Goal: Task Accomplishment & Management: Manage account settings

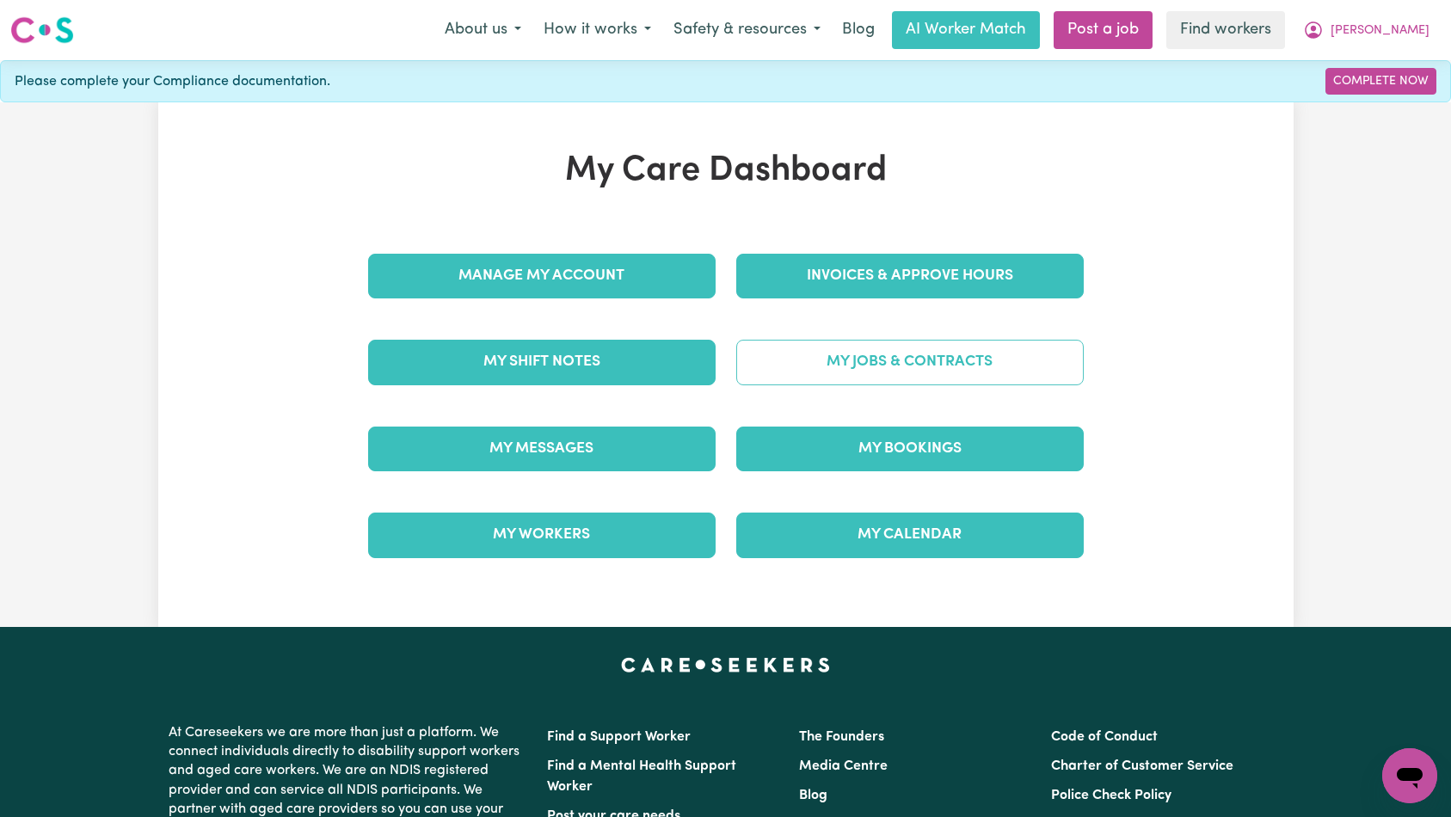
click at [789, 383] on link "My Jobs & Contracts" at bounding box center [909, 362] width 347 height 45
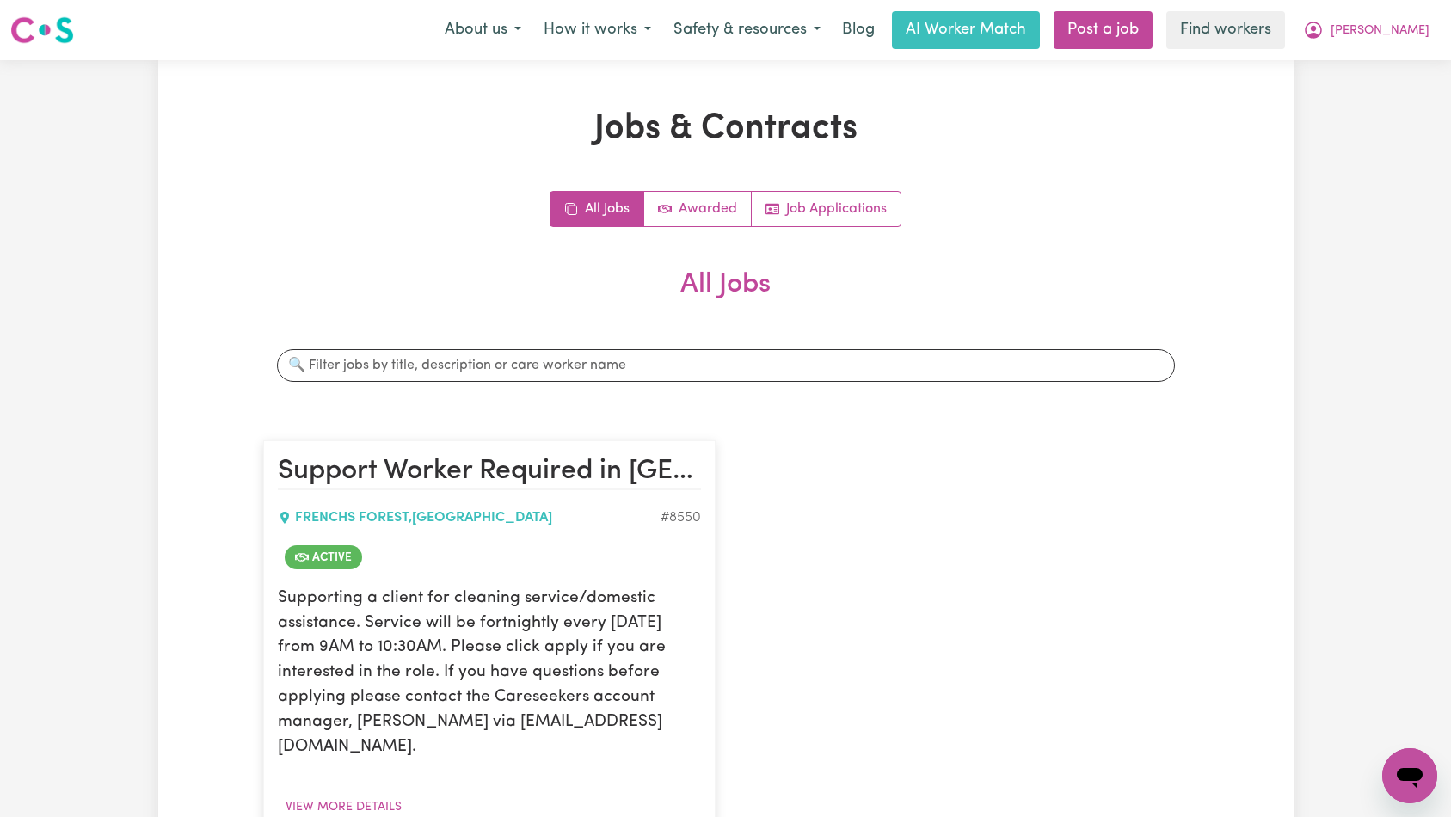
scroll to position [340, 0]
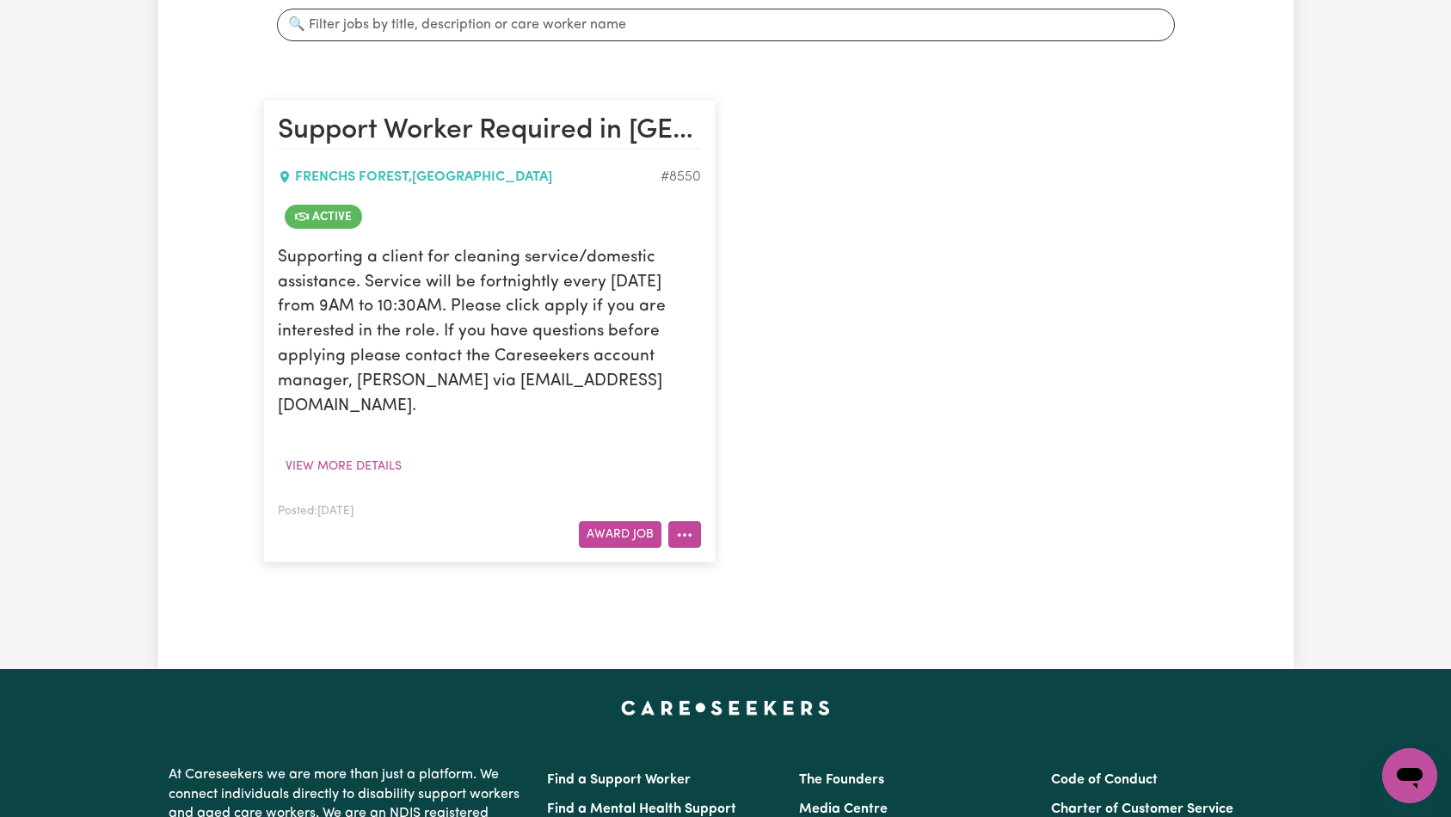
click at [684, 526] on icon "More options" at bounding box center [684, 534] width 17 height 17
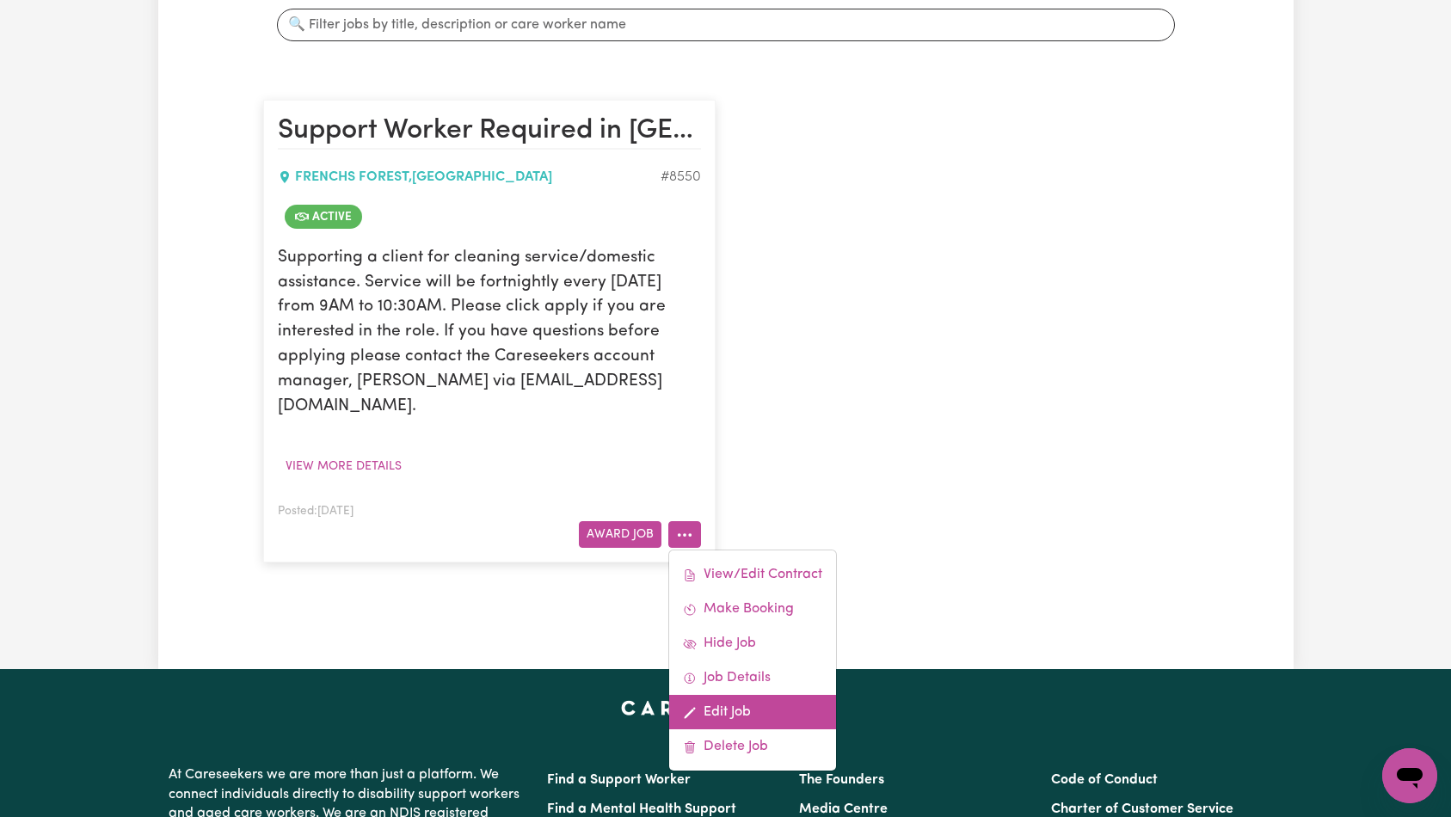
click at [730, 695] on link "Edit Job" at bounding box center [752, 712] width 167 height 34
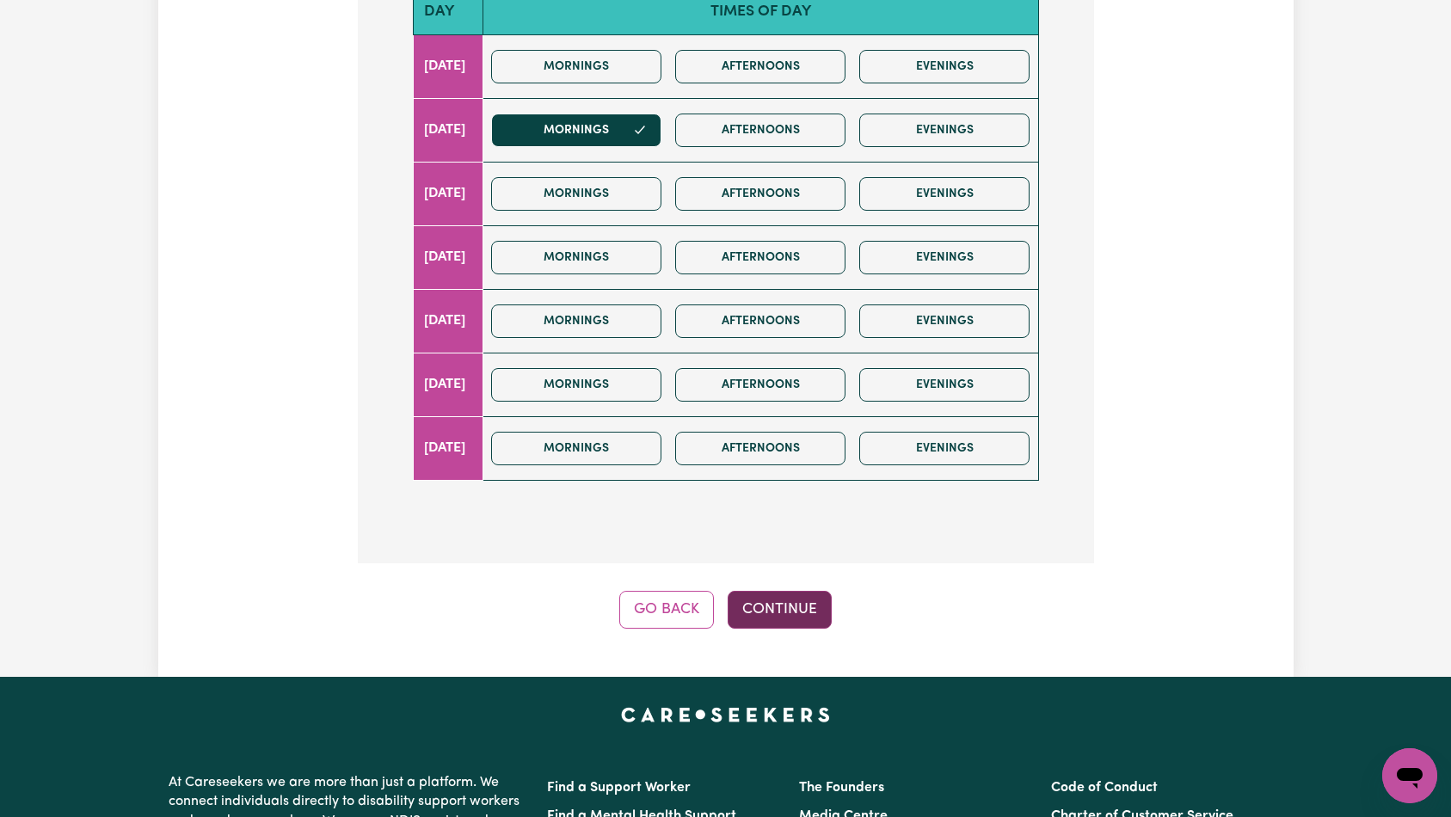
click at [775, 591] on button "Continue" at bounding box center [779, 610] width 104 height 38
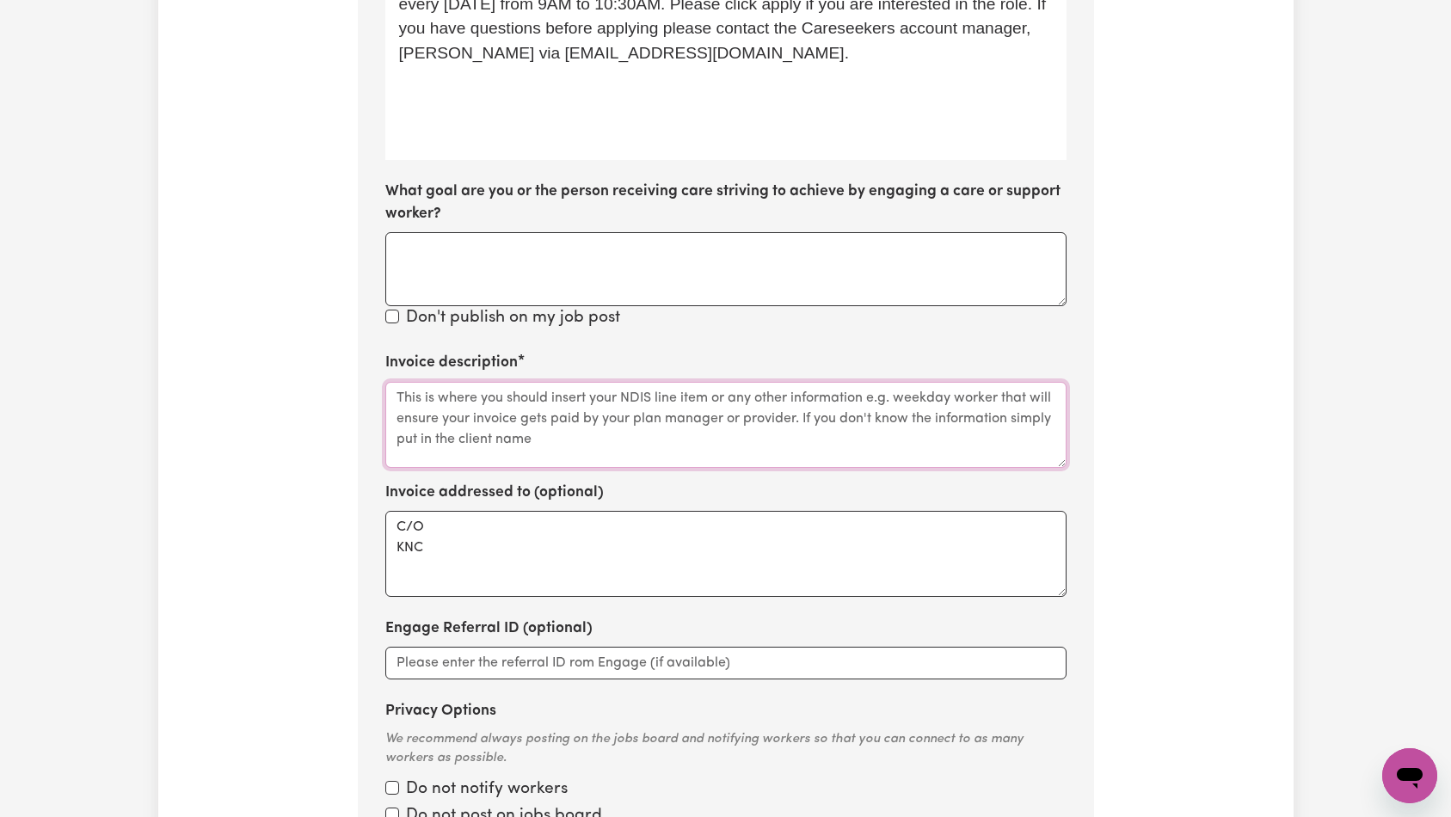
click at [659, 392] on textarea "Invoice description" at bounding box center [725, 425] width 681 height 86
paste textarea "Domestic support and Social Support"
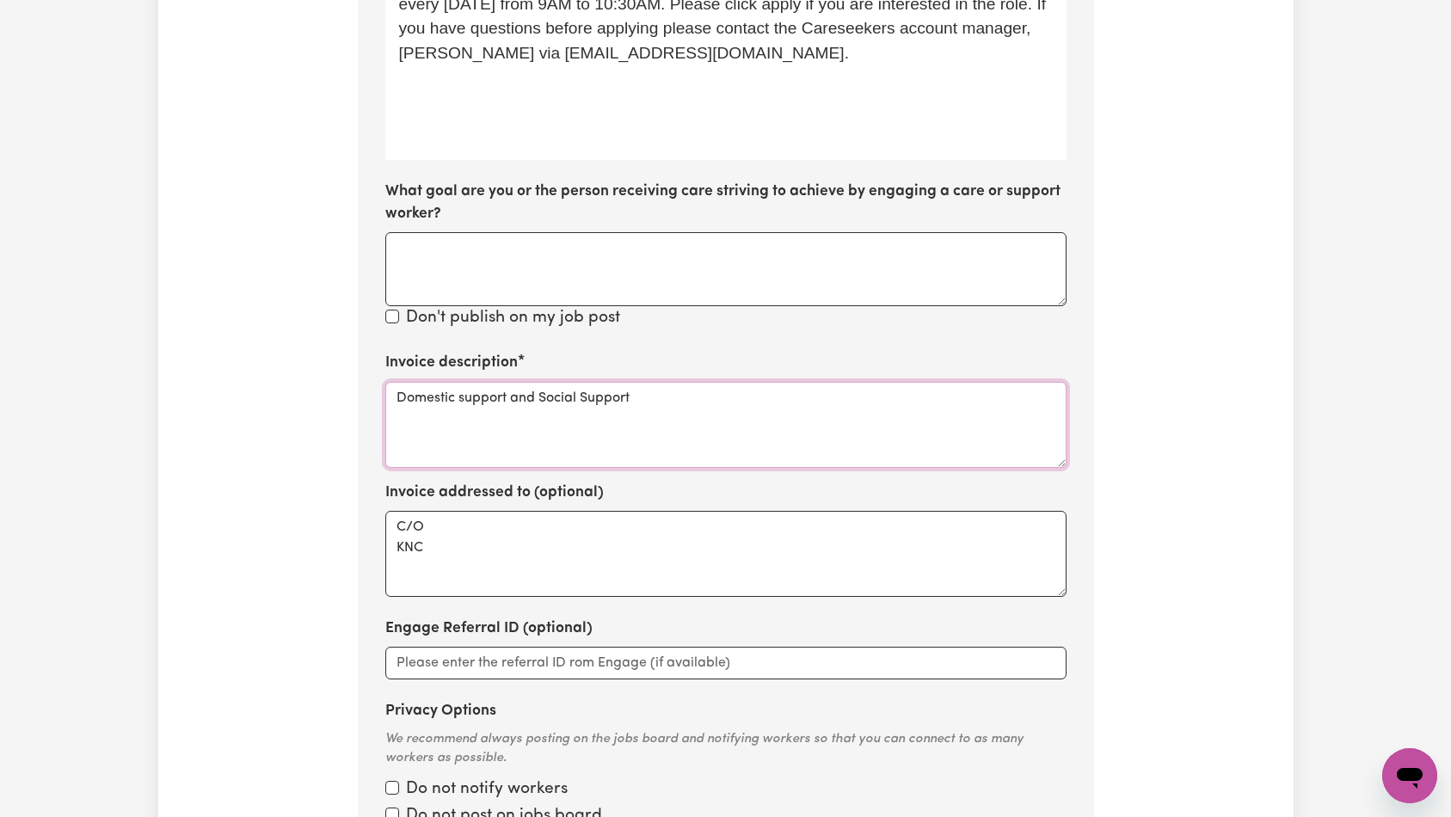
scroll to position [1195, 0]
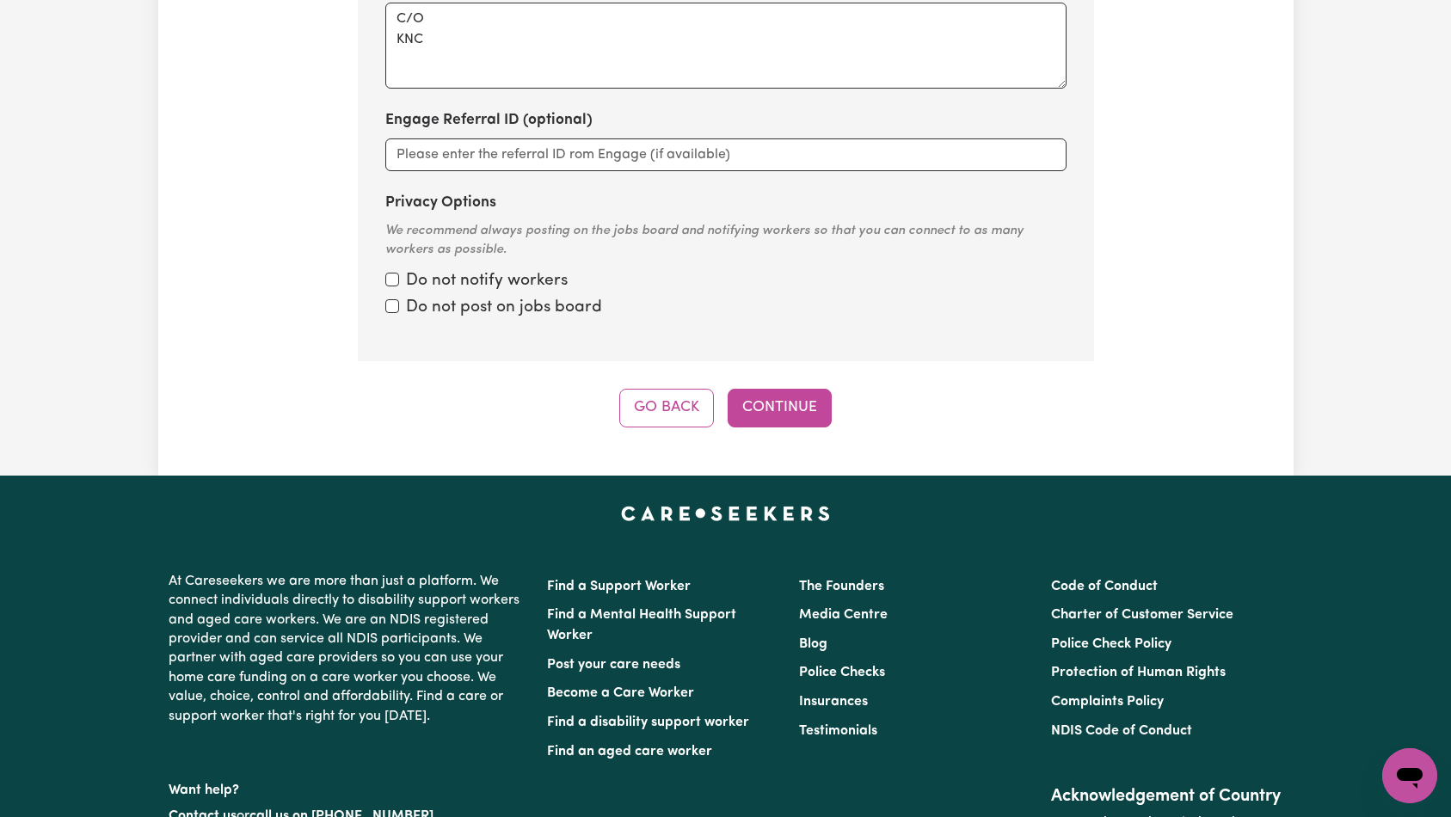
type textarea "Domestic support and Social Support"
click at [797, 389] on button "Continue" at bounding box center [779, 408] width 104 height 38
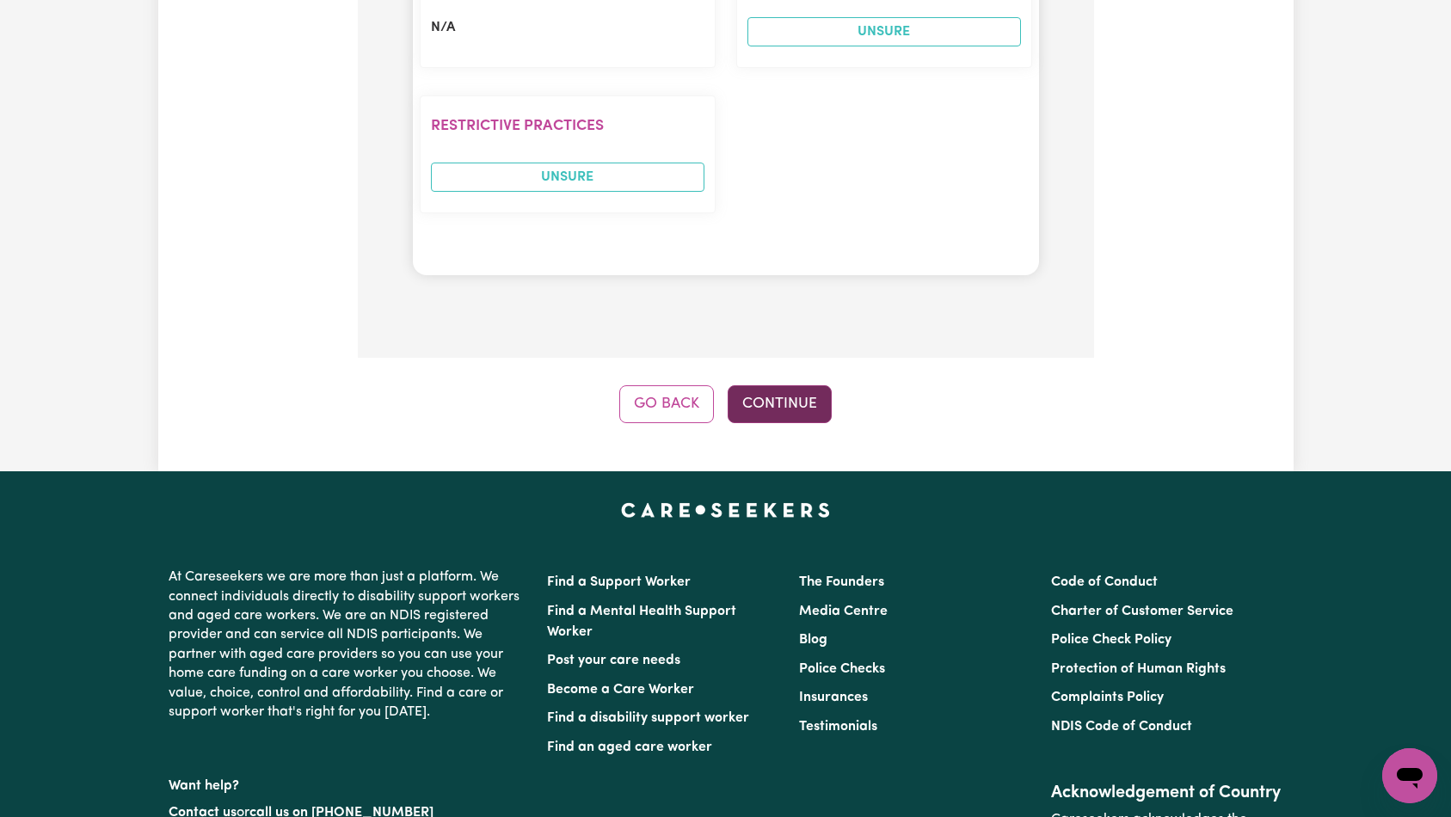
click at [794, 385] on button "Continue" at bounding box center [779, 404] width 104 height 38
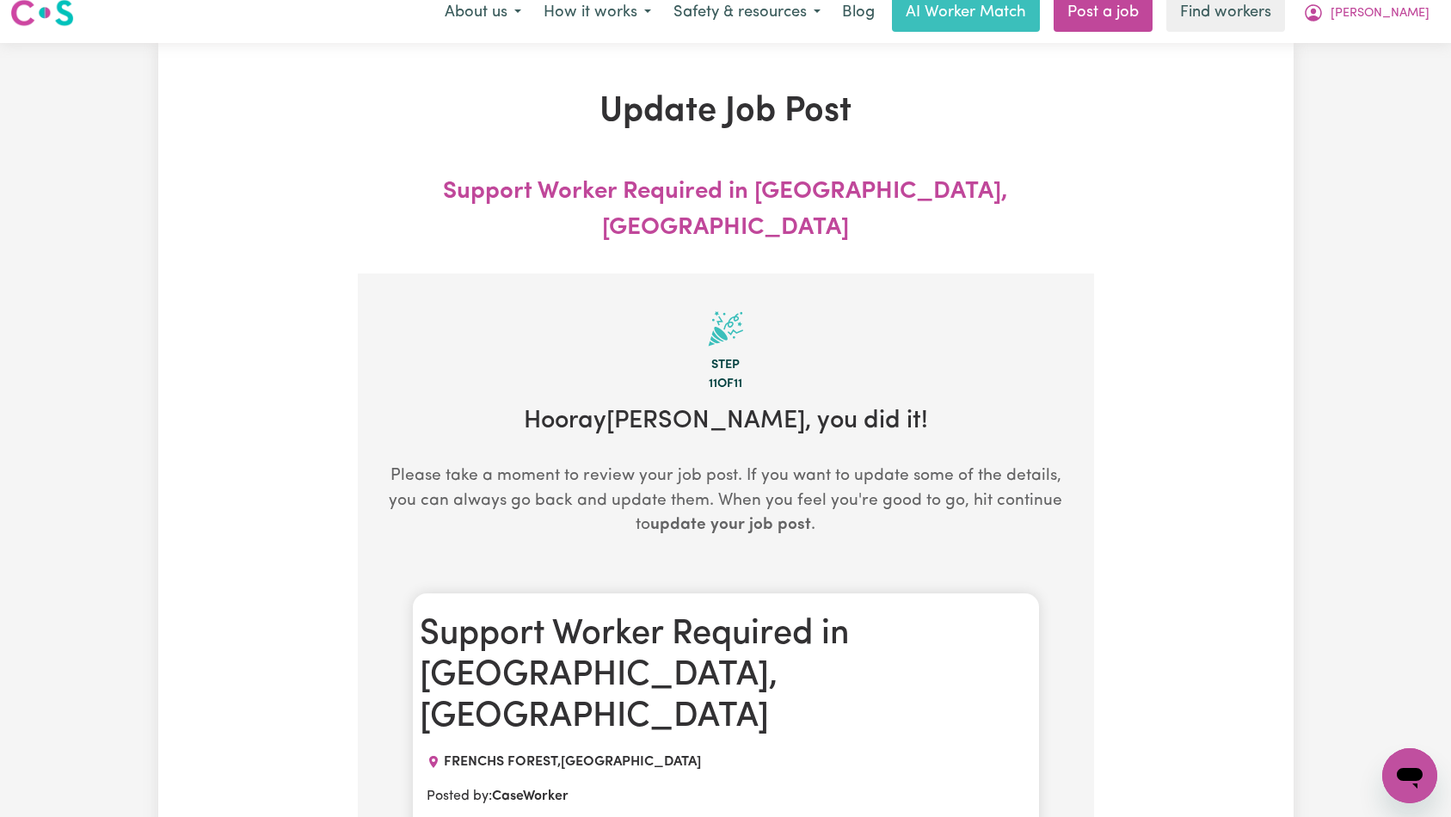
scroll to position [0, 0]
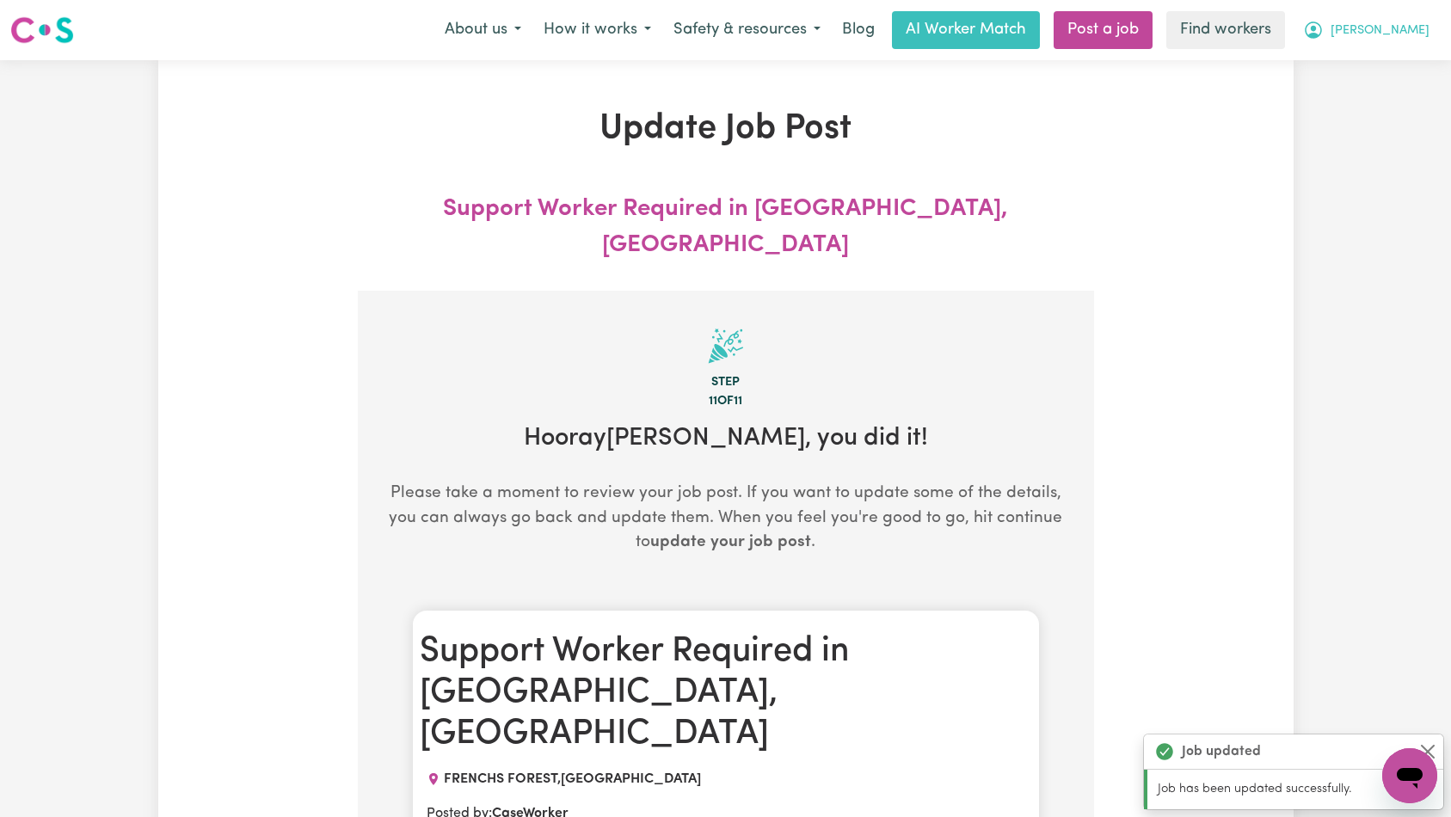
click at [1392, 36] on button "[PERSON_NAME]" at bounding box center [1365, 30] width 149 height 36
click at [1372, 98] on link "Logout" at bounding box center [1372, 99] width 136 height 33
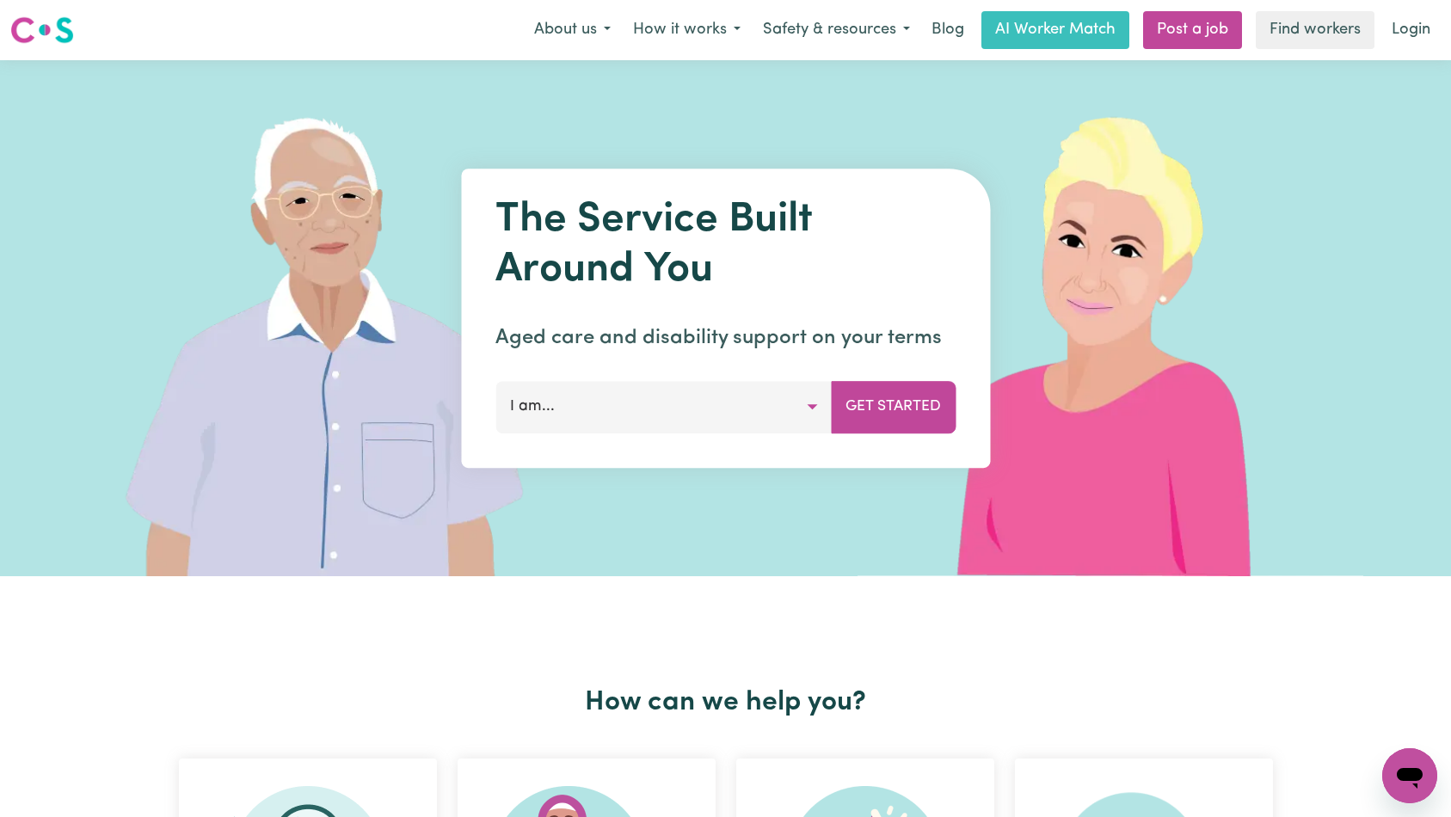
click at [1402, 38] on link "Login" at bounding box center [1410, 30] width 59 height 38
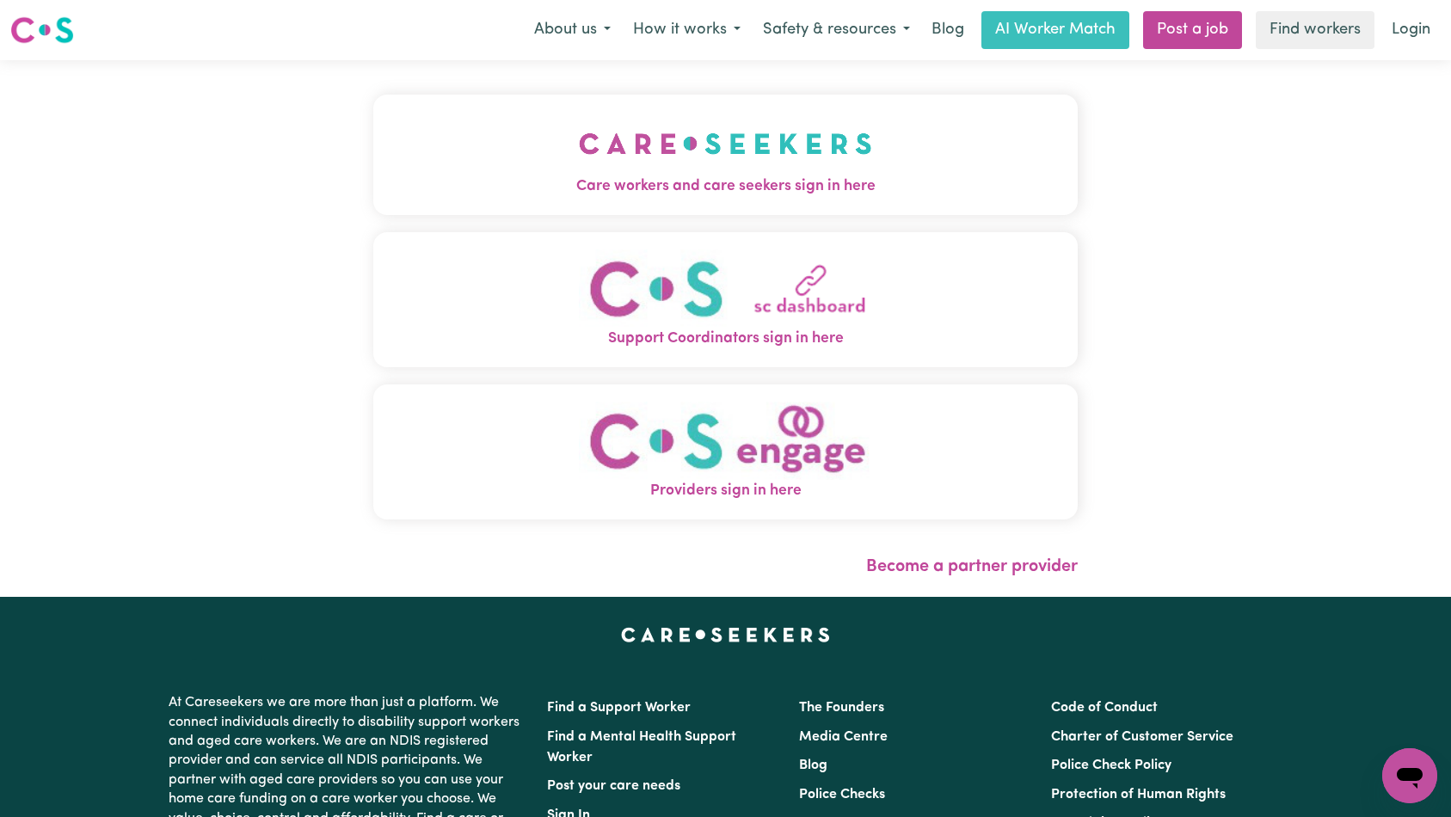
click at [620, 149] on button "Care workers and care seekers sign in here" at bounding box center [725, 155] width 705 height 120
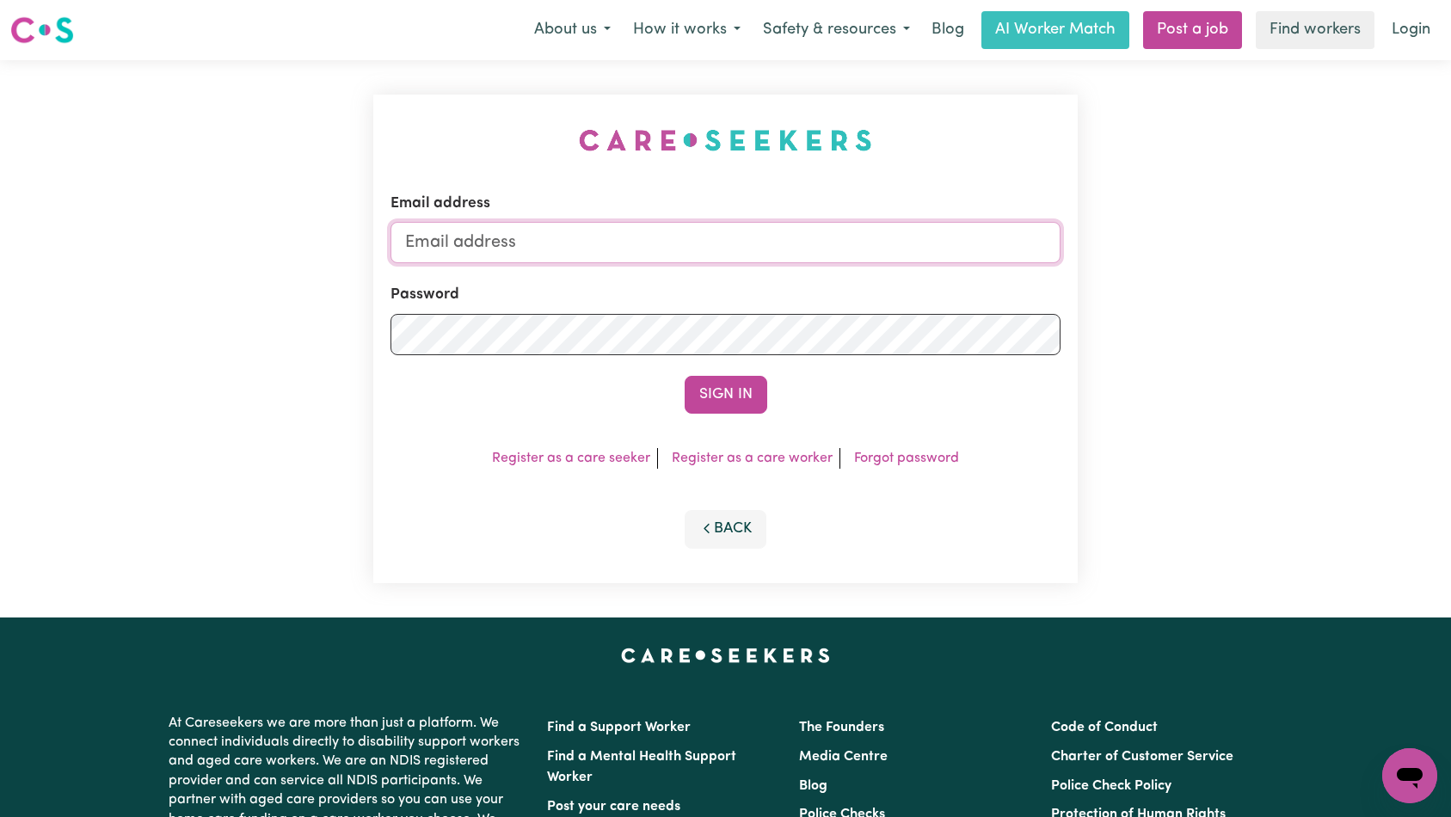
click at [706, 240] on input "Email address" at bounding box center [725, 242] width 671 height 41
type input "[EMAIL_ADDRESS][DOMAIN_NAME]"
click at [722, 392] on button "Sign In" at bounding box center [725, 395] width 83 height 38
